Goal: Transaction & Acquisition: Obtain resource

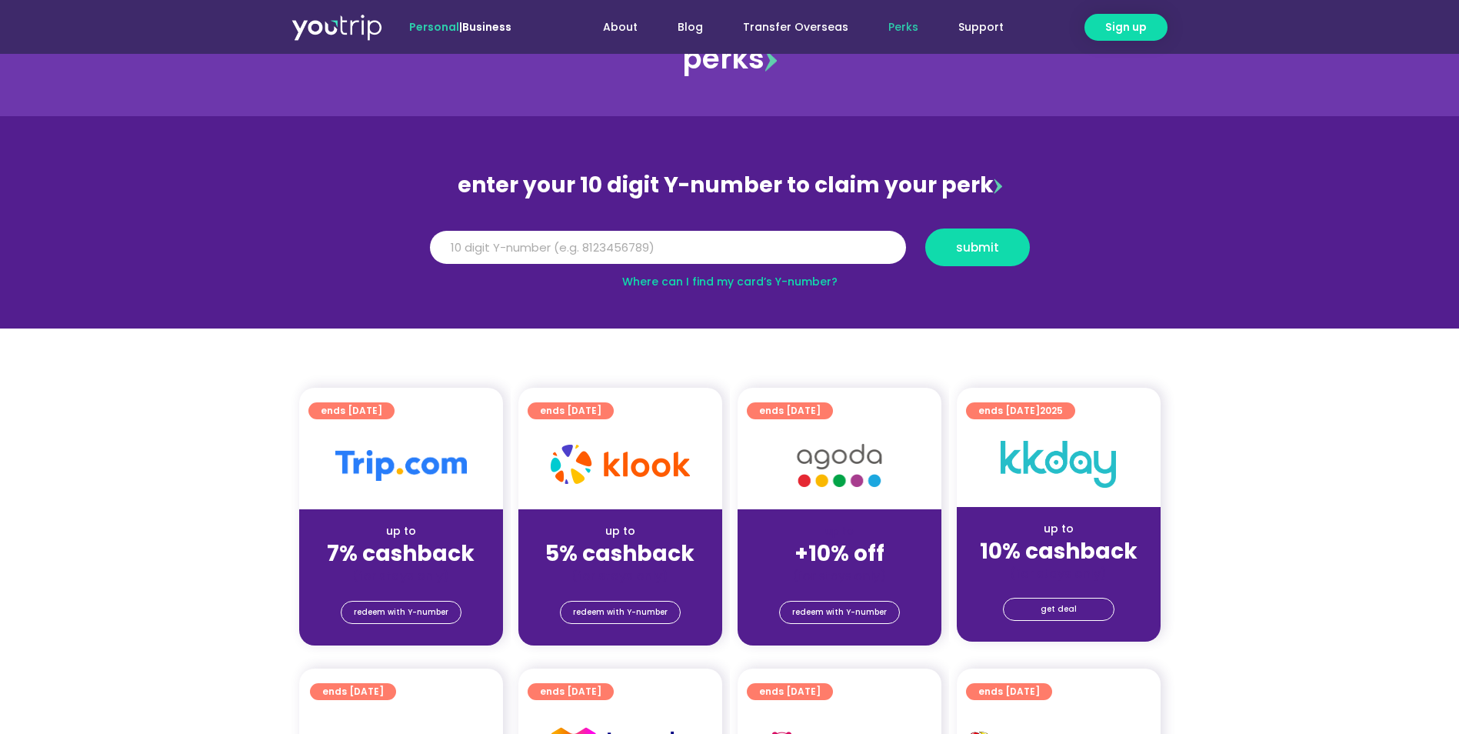
scroll to position [77, 0]
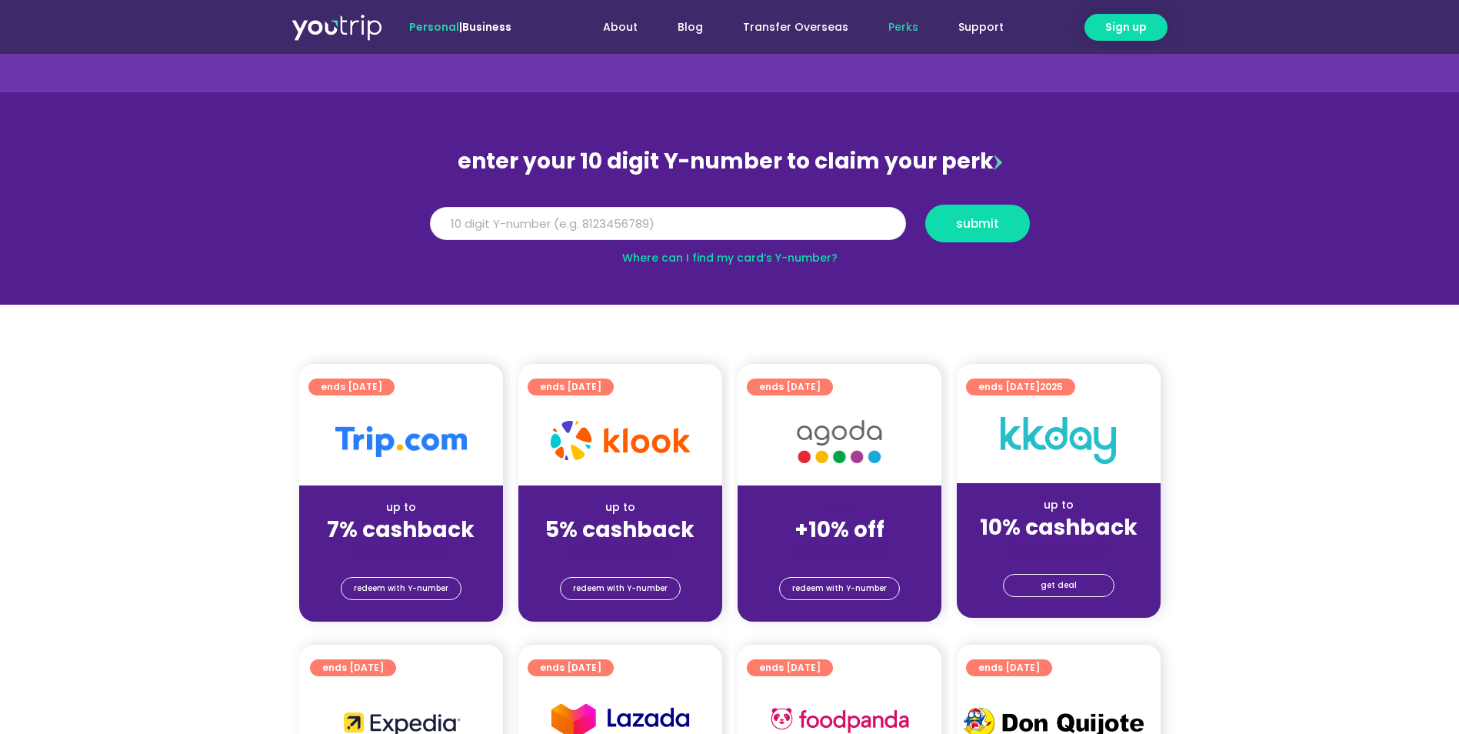
click at [706, 230] on input "Y Number" at bounding box center [668, 224] width 476 height 34
click at [440, 220] on input "-8137799136" at bounding box center [668, 224] width 476 height 34
type input "8137799136"
click at [983, 241] on button "submit" at bounding box center [977, 224] width 105 height 38
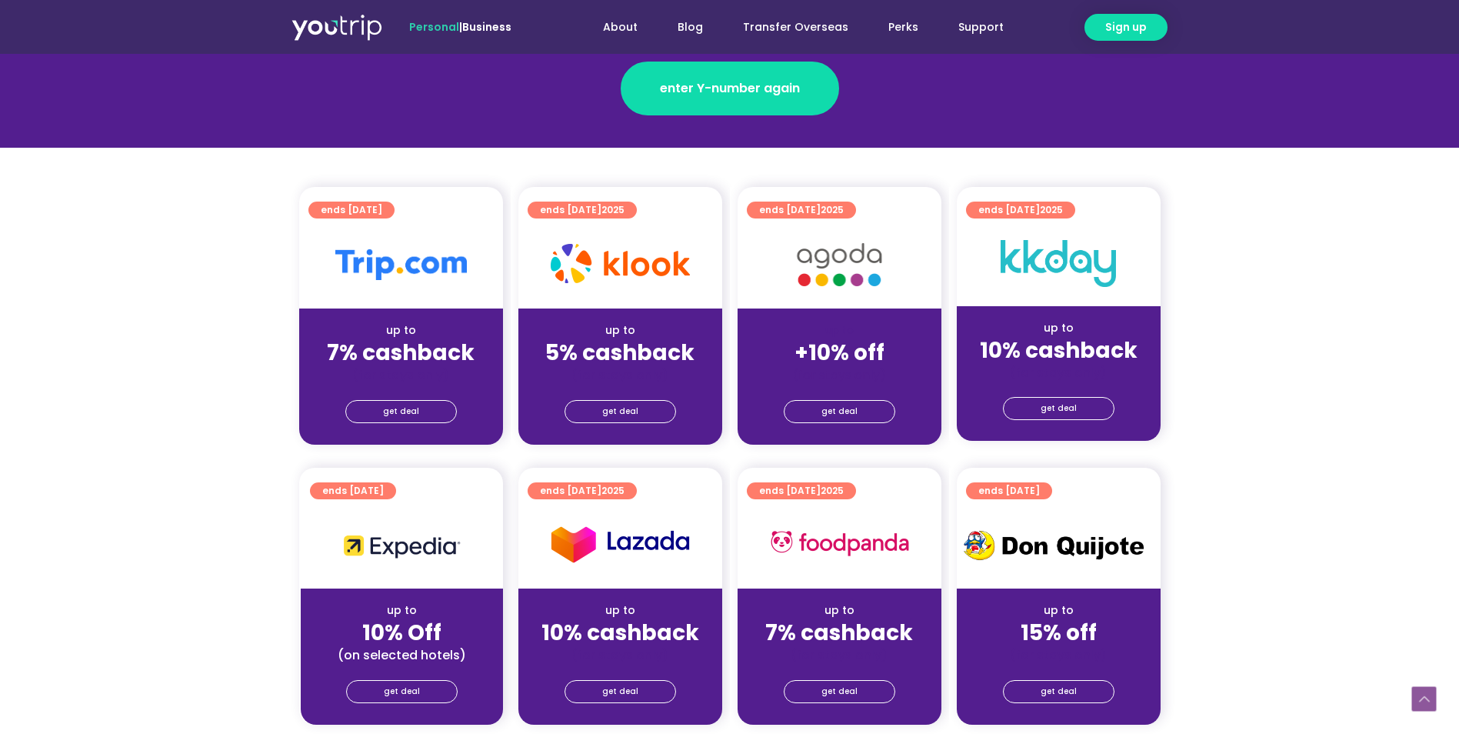
scroll to position [308, 0]
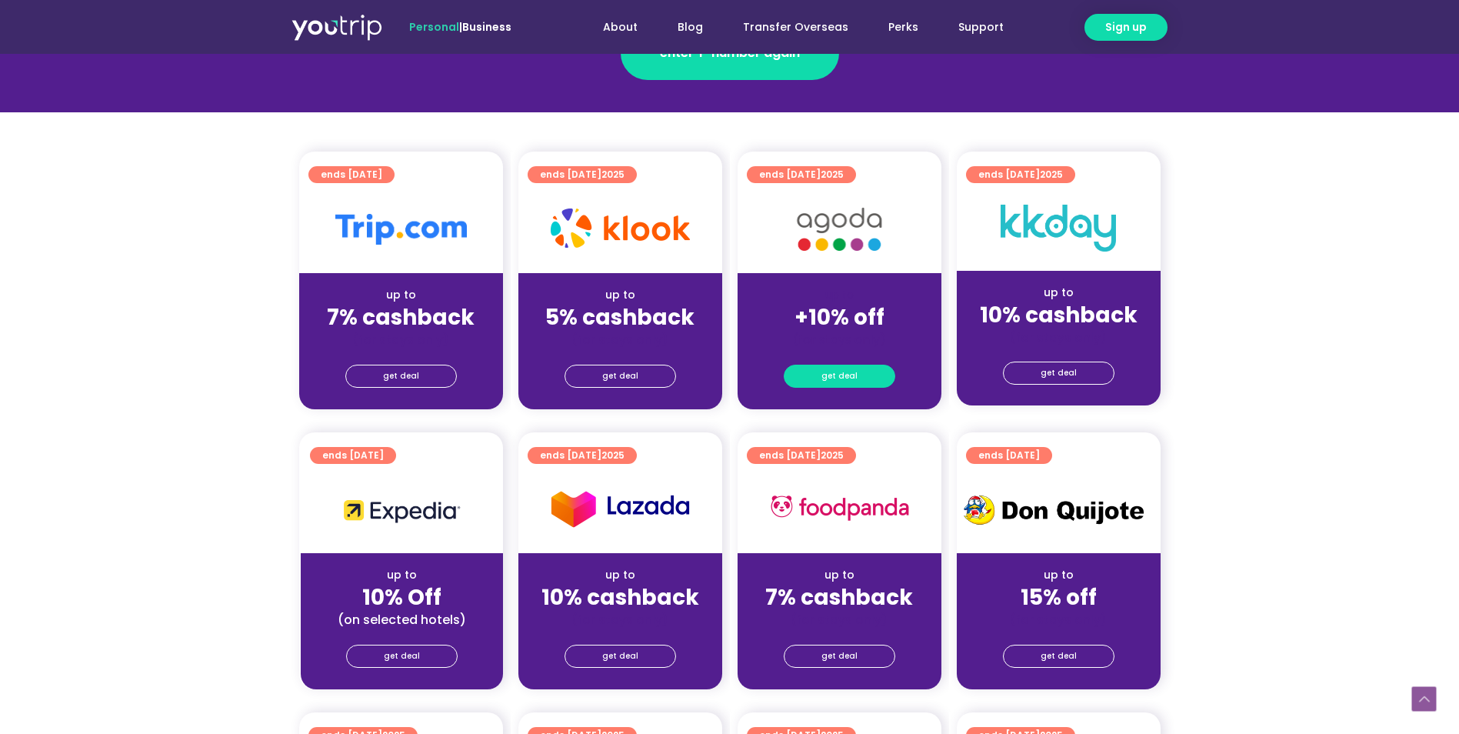
click at [853, 368] on span "get deal" at bounding box center [839, 376] width 36 height 22
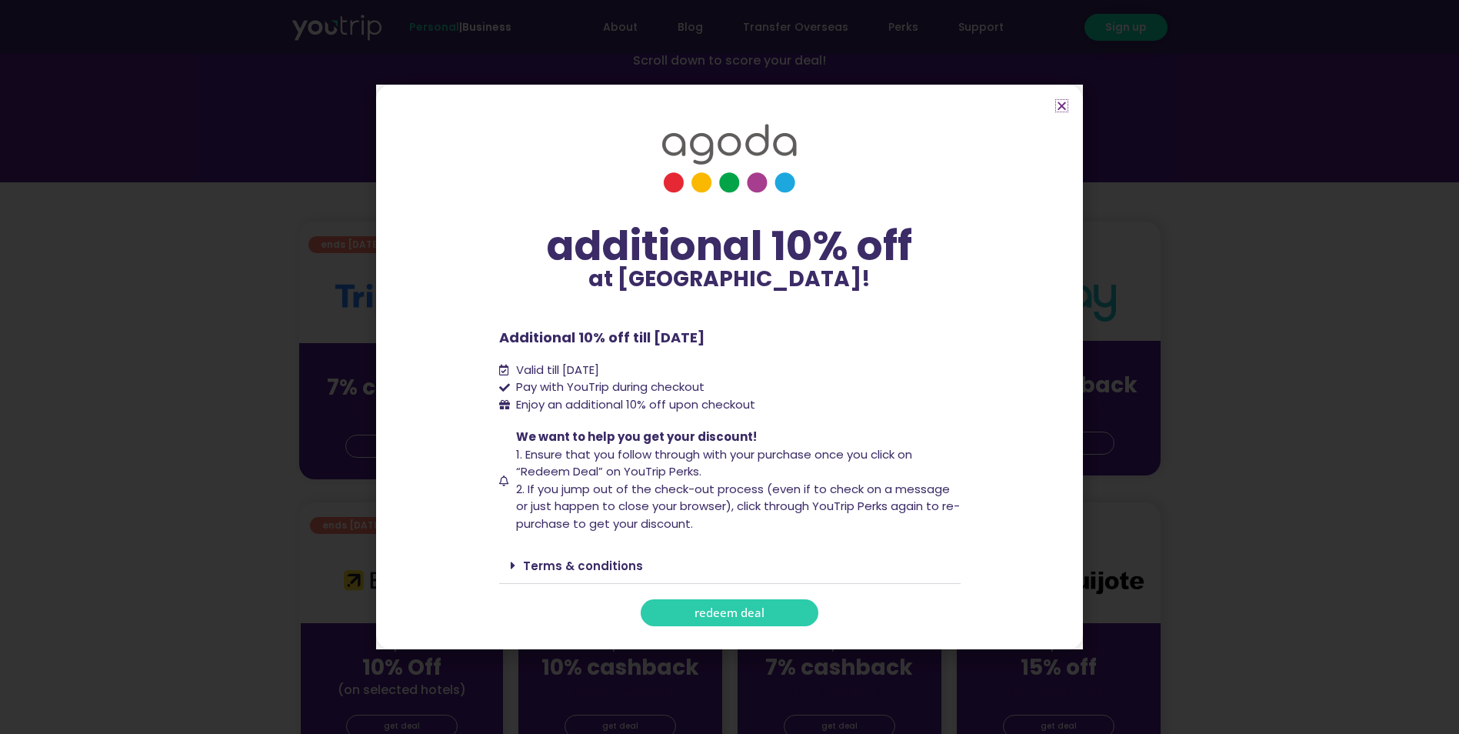
scroll to position [231, 0]
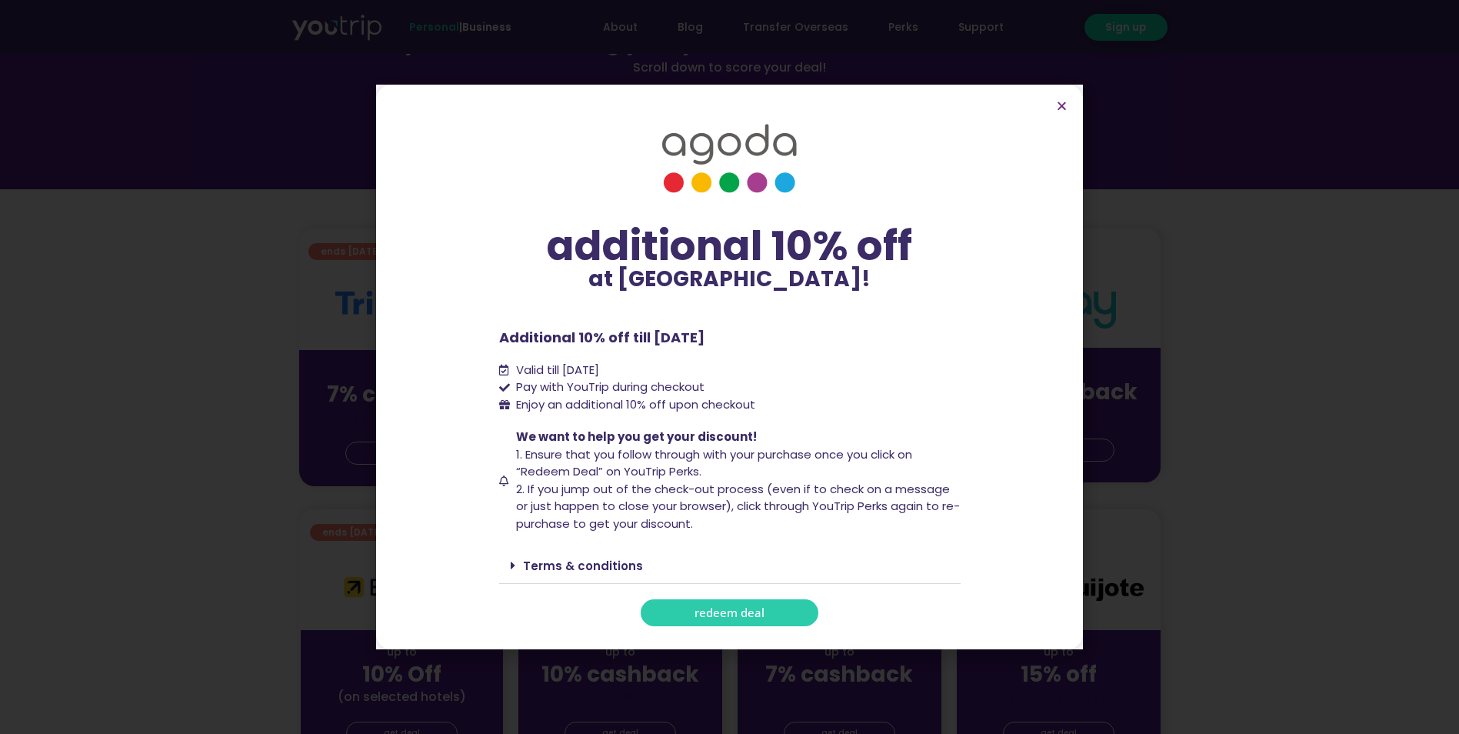
click at [718, 611] on span "redeem deal" at bounding box center [729, 613] width 70 height 12
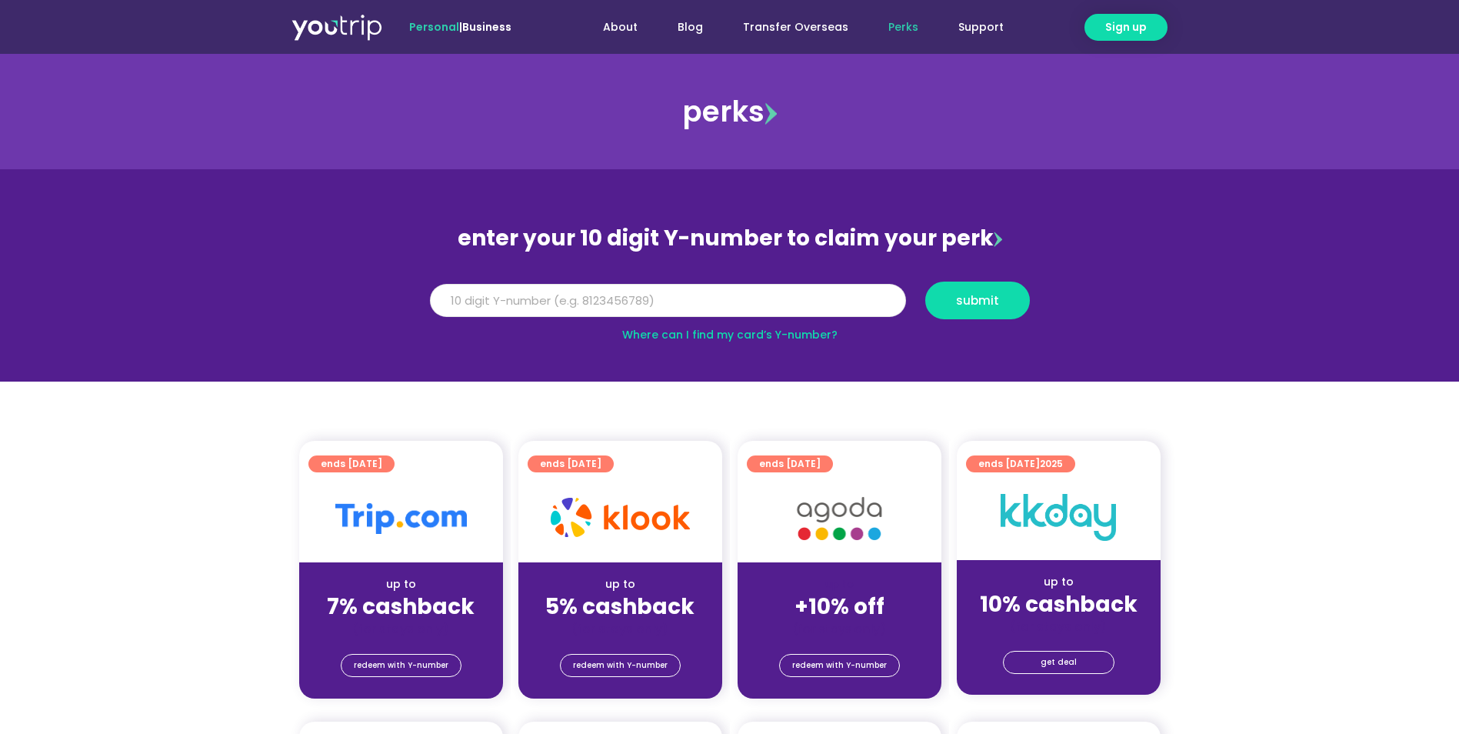
click at [715, 301] on input "Y Number" at bounding box center [668, 301] width 476 height 34
type input "8137799136"
click at [944, 315] on button "submit" at bounding box center [977, 300] width 105 height 38
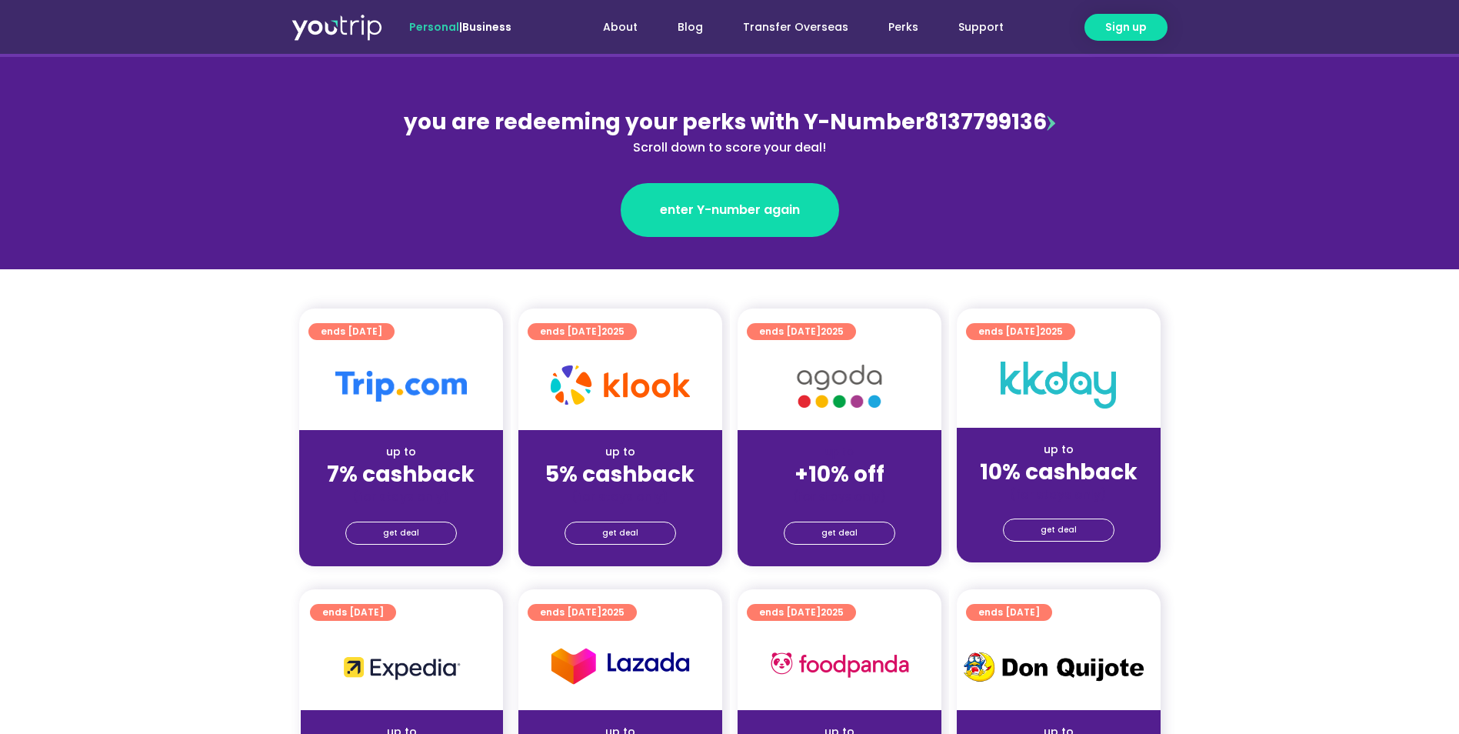
scroll to position [154, 0]
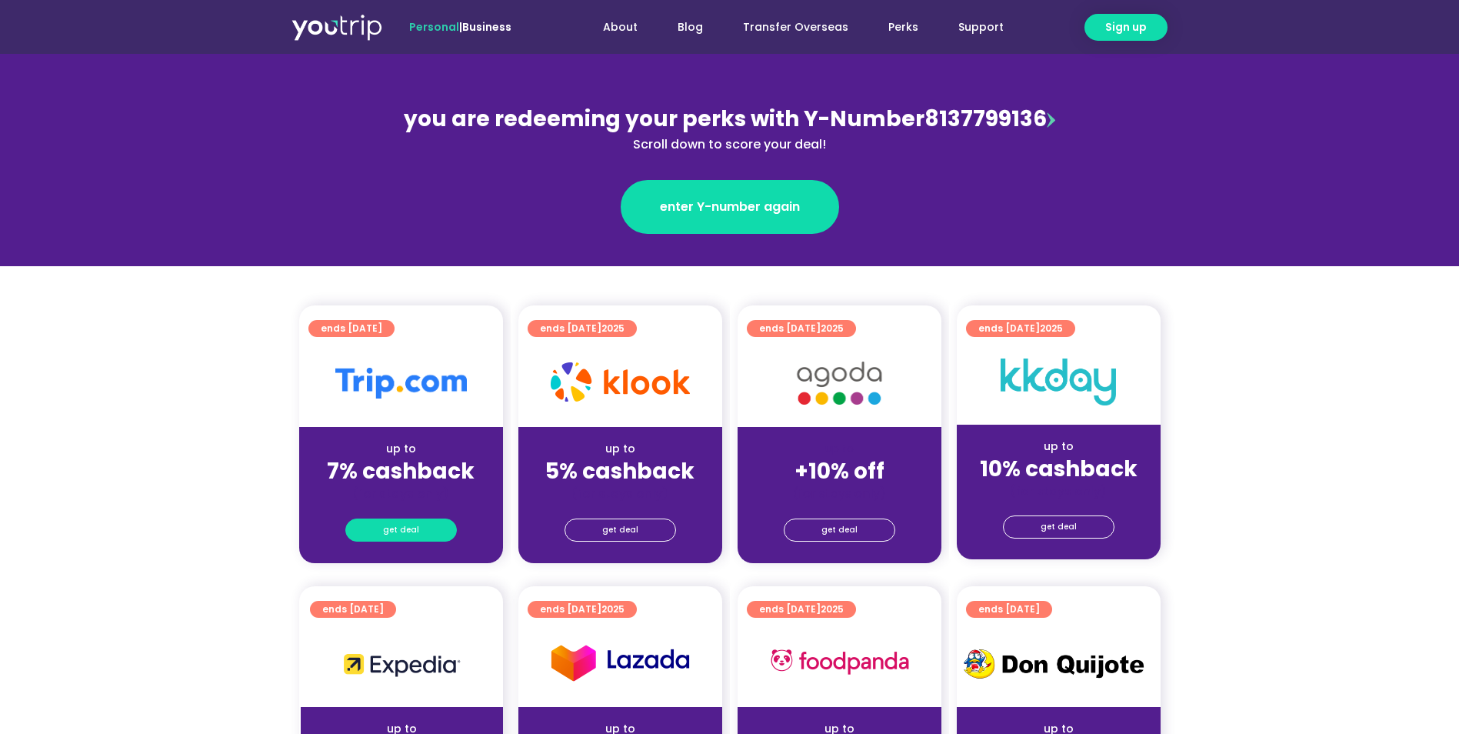
click at [421, 523] on link "get deal" at bounding box center [401, 529] width 112 height 23
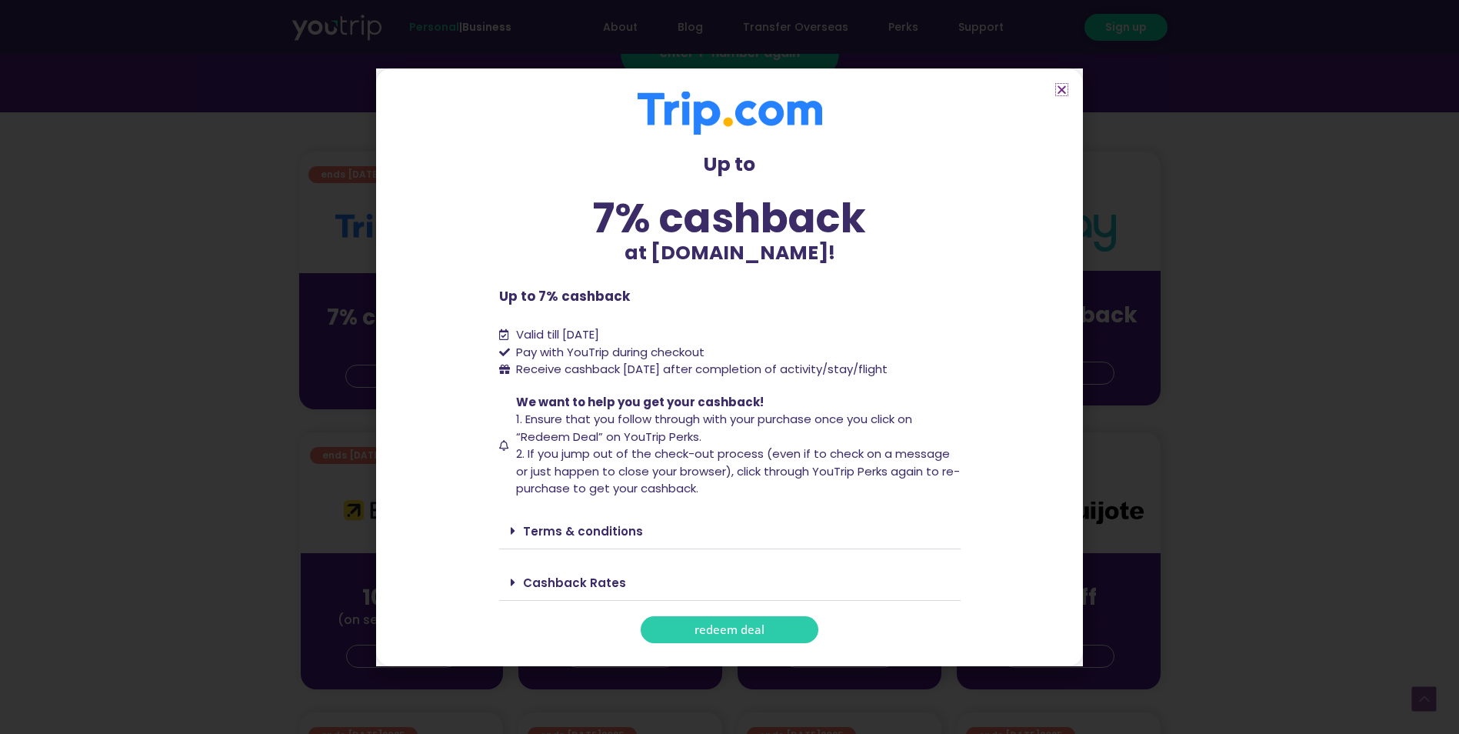
scroll to position [231, 0]
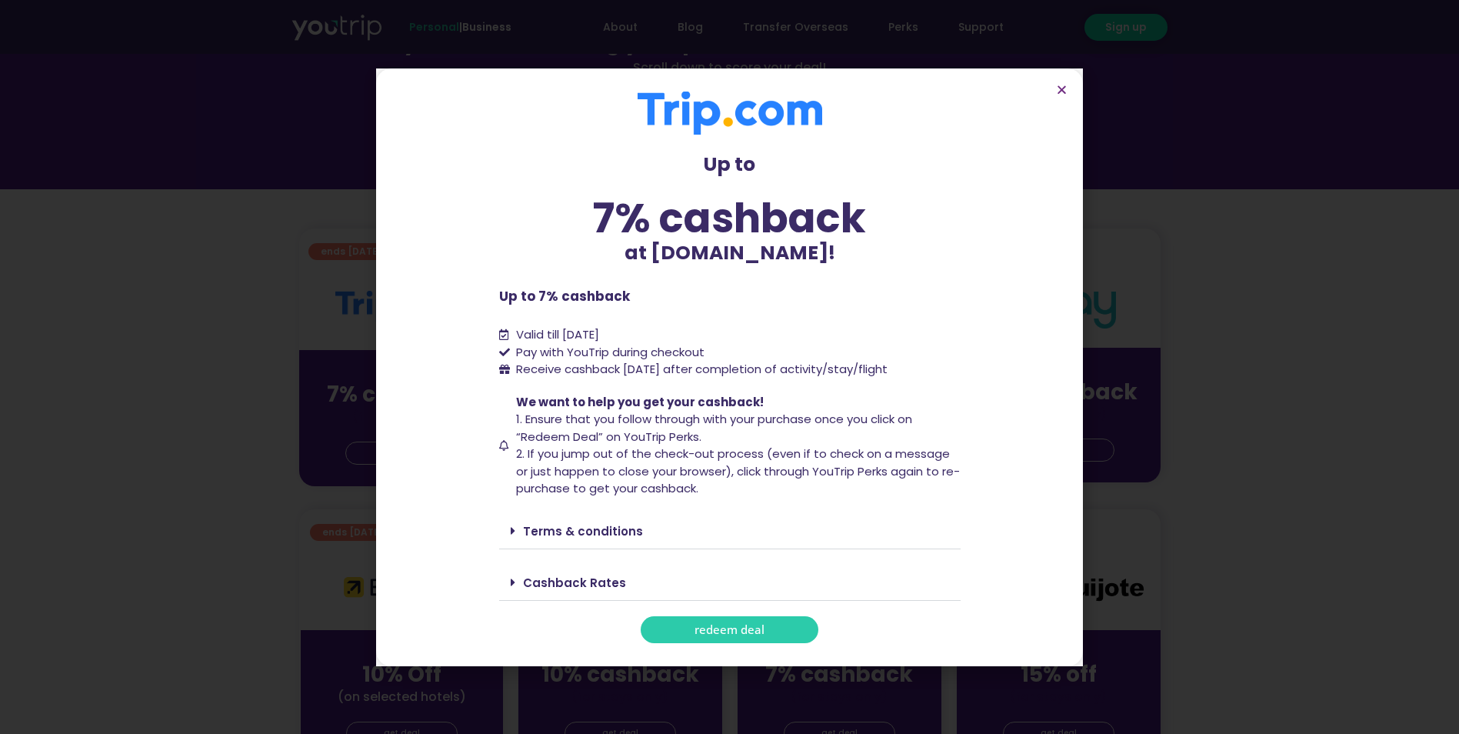
click at [604, 541] on div "Terms & conditions" at bounding box center [729, 531] width 461 height 36
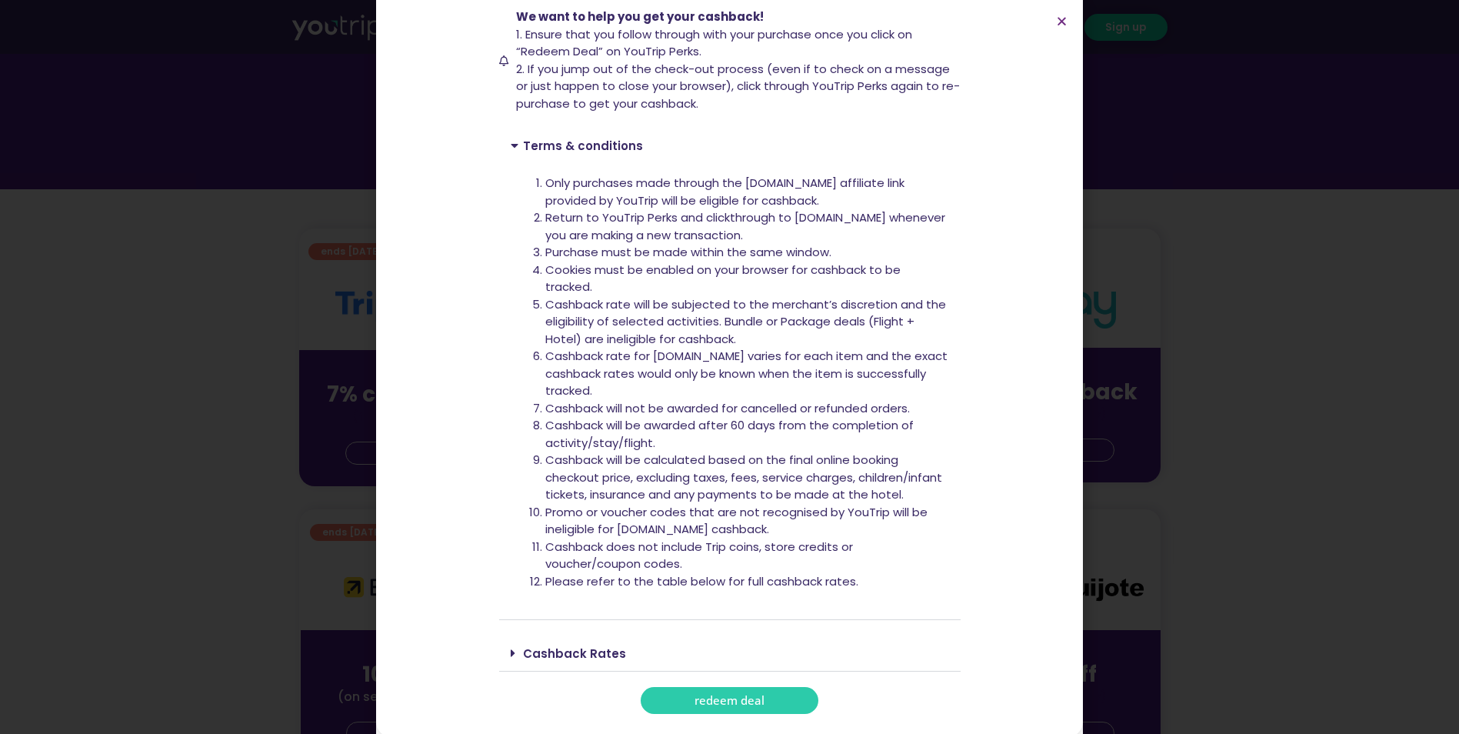
scroll to position [320, 0]
click at [678, 687] on link "redeem deal" at bounding box center [730, 697] width 178 height 27
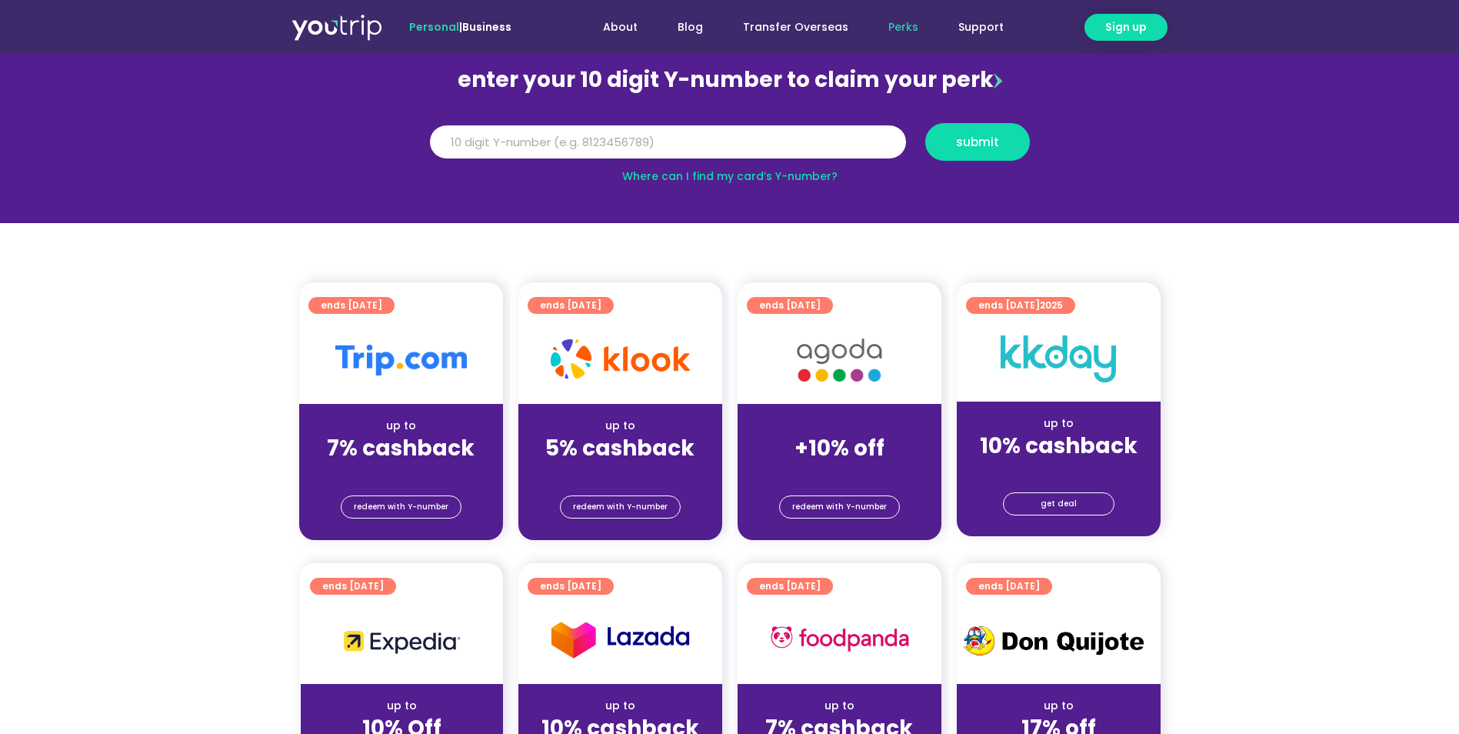
scroll to position [154, 0]
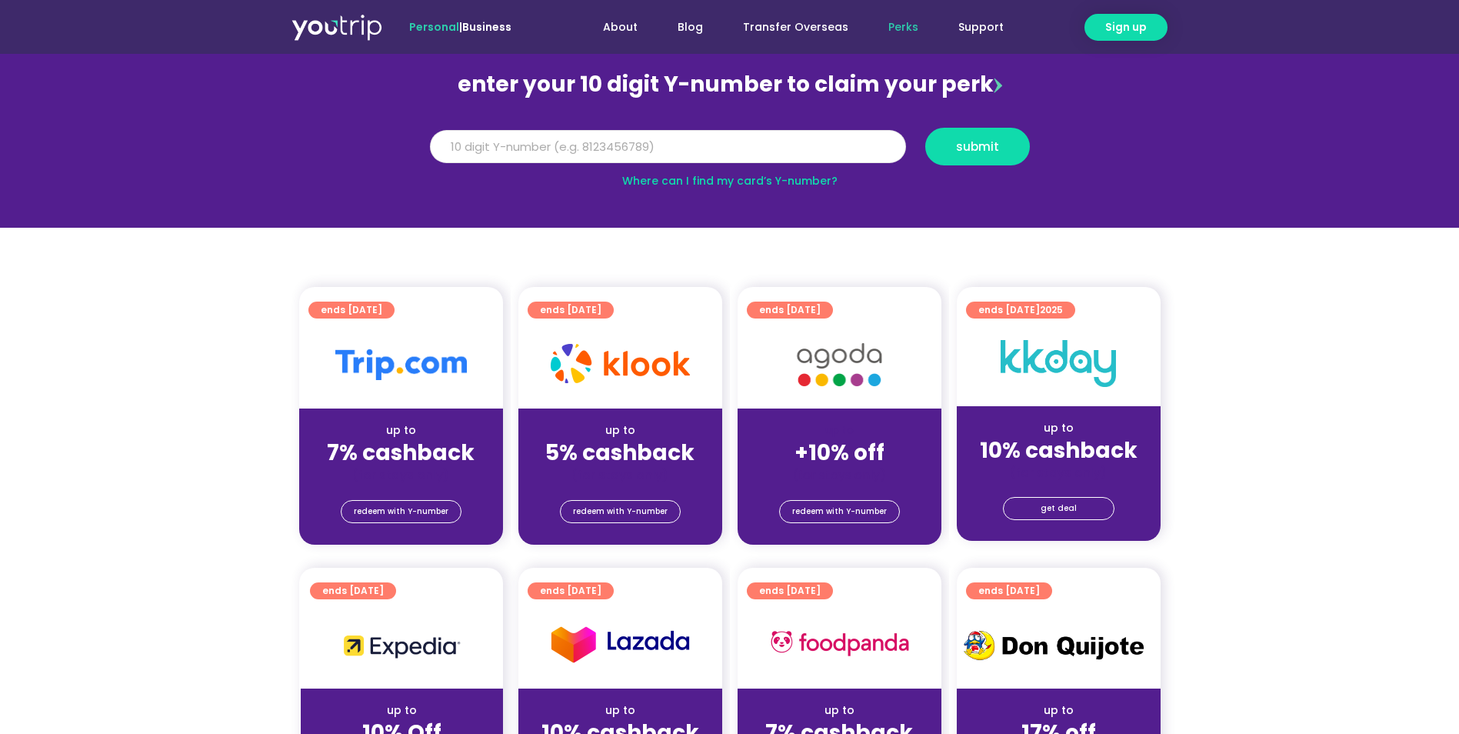
click at [664, 151] on input "Y Number" at bounding box center [668, 147] width 476 height 34
click at [675, 139] on input "Y Number" at bounding box center [668, 147] width 476 height 34
type input "8137799136"
click at [990, 137] on button "submit" at bounding box center [977, 147] width 105 height 38
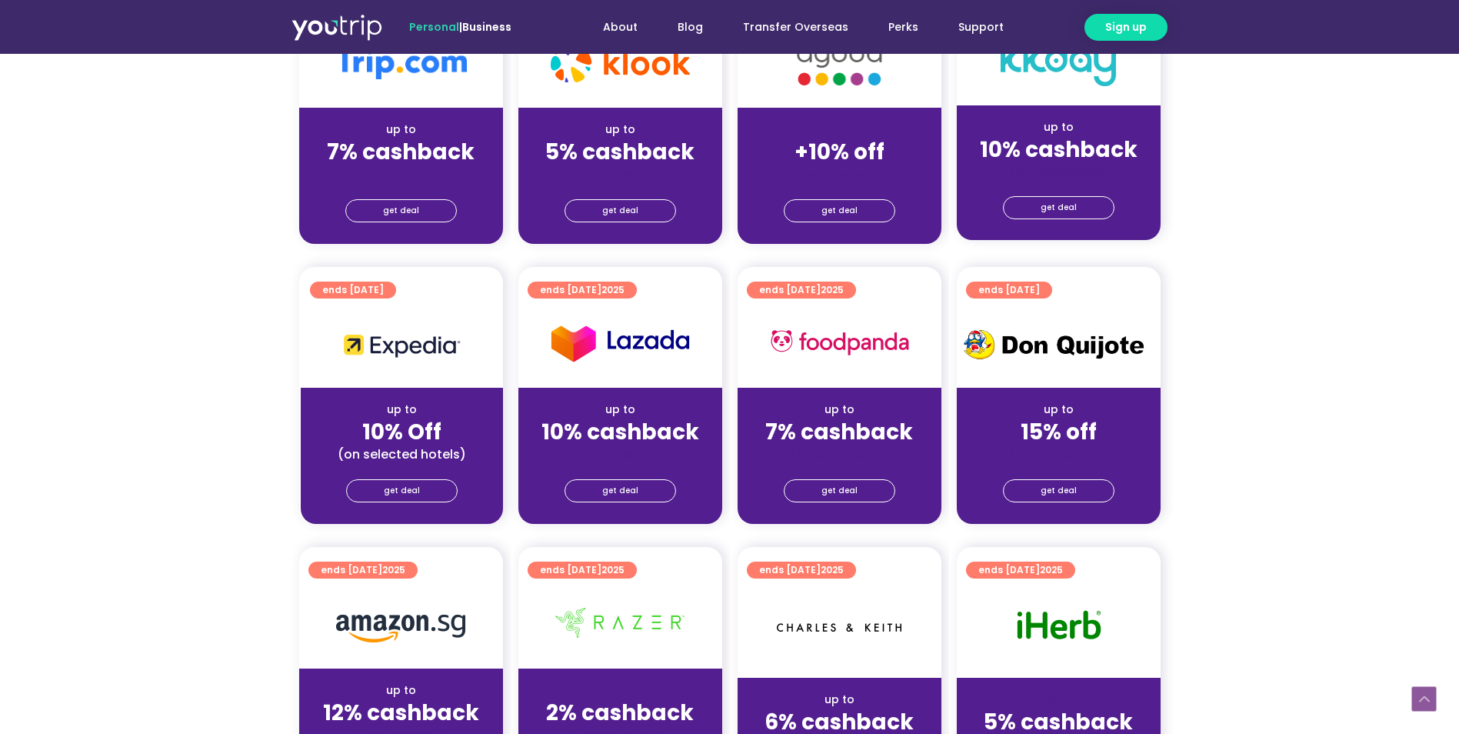
scroll to position [385, 0]
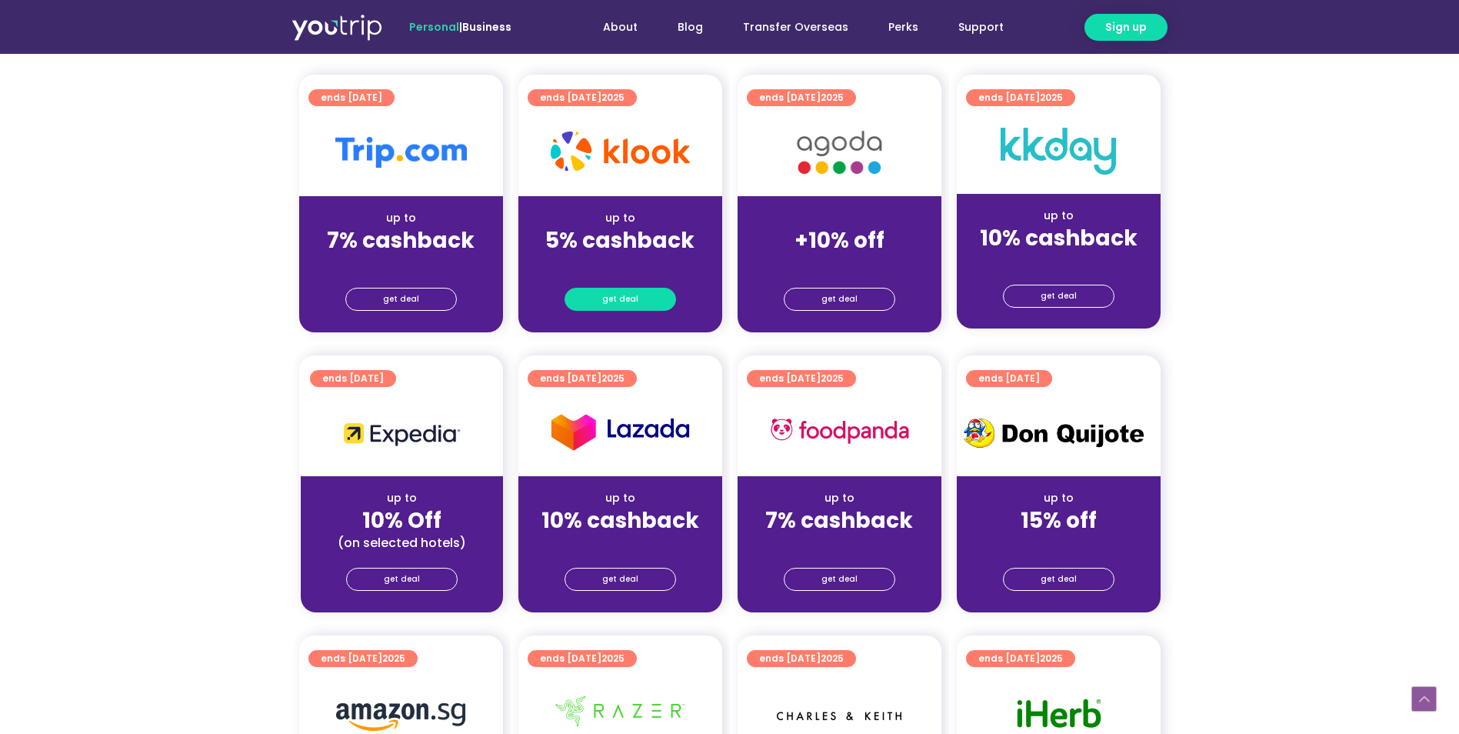
click at [654, 303] on link "get deal" at bounding box center [620, 299] width 112 height 23
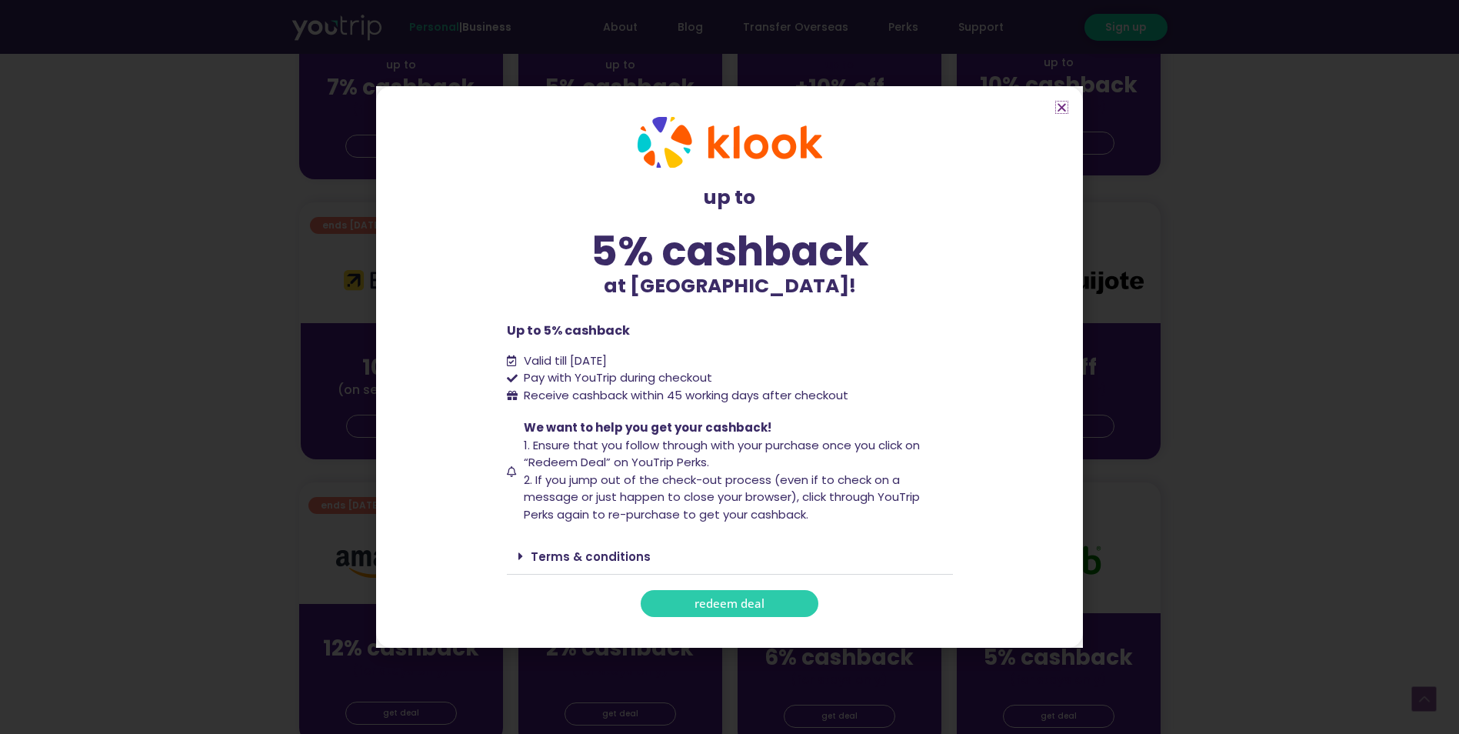
scroll to position [538, 0]
click at [778, 609] on link "redeem deal" at bounding box center [730, 603] width 178 height 27
